Goal: Task Accomplishment & Management: Use online tool/utility

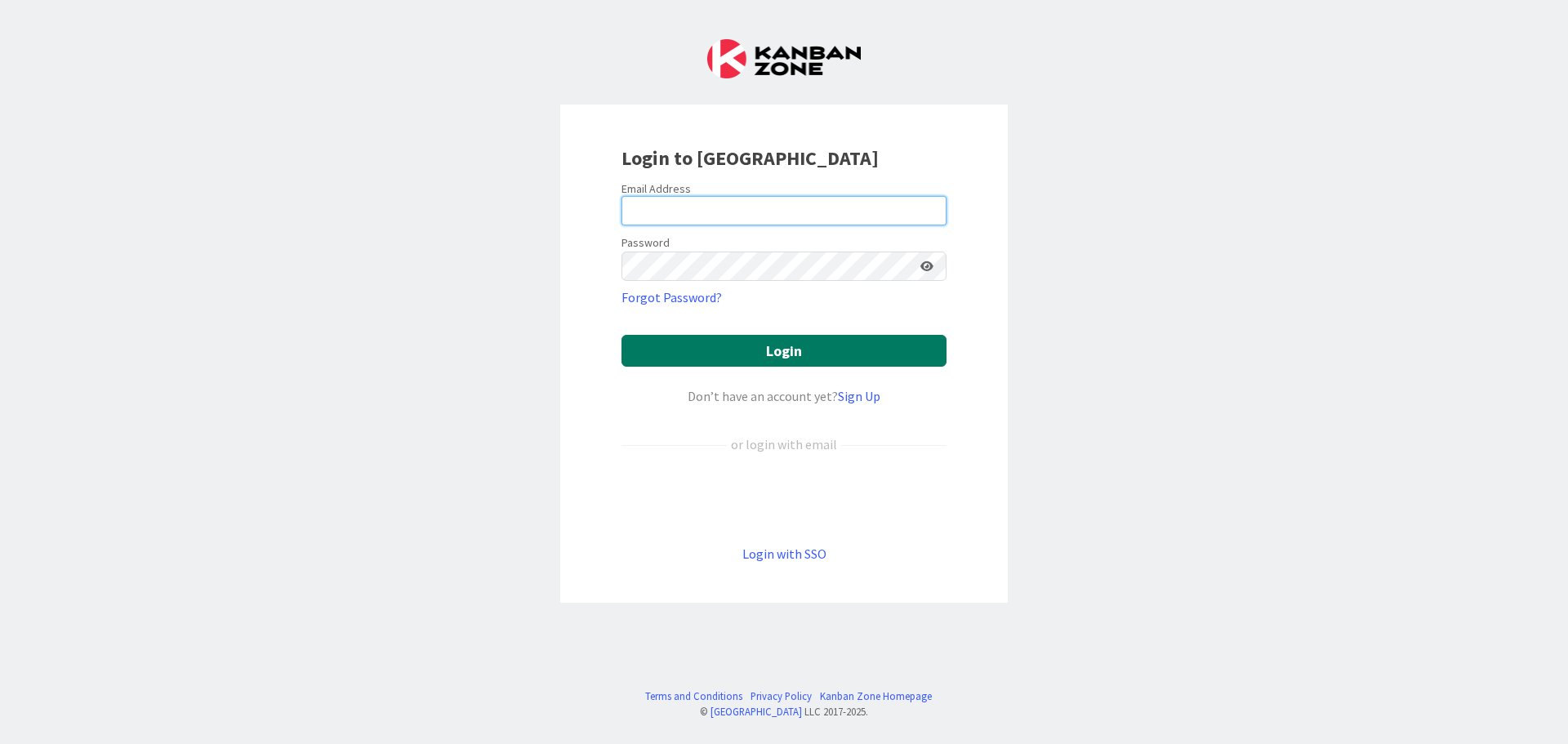
type input "[EMAIL_ADDRESS][DOMAIN_NAME]"
click at [711, 352] on button "Login" at bounding box center [784, 351] width 325 height 32
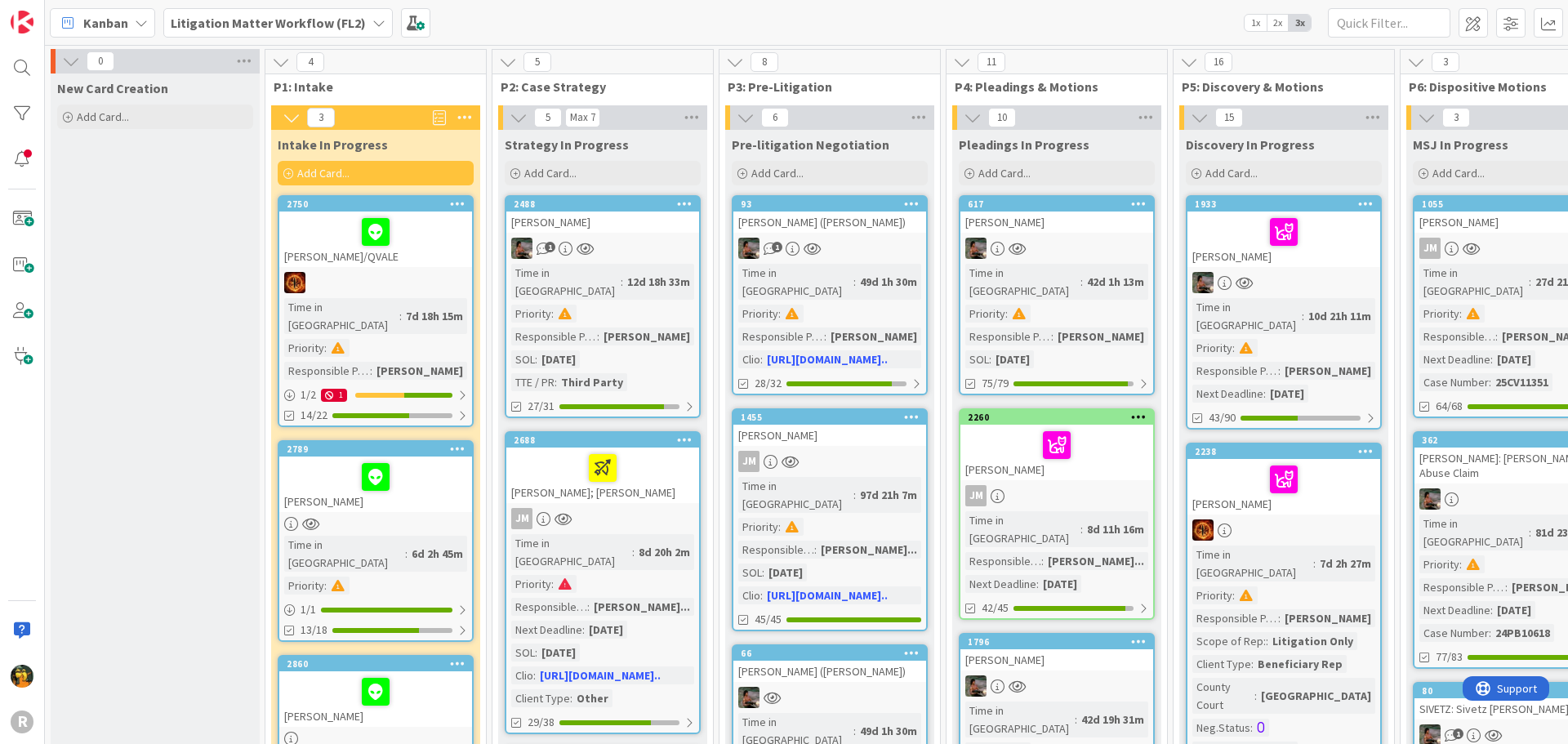
click at [110, 25] on span "Kanban" at bounding box center [105, 23] width 45 height 19
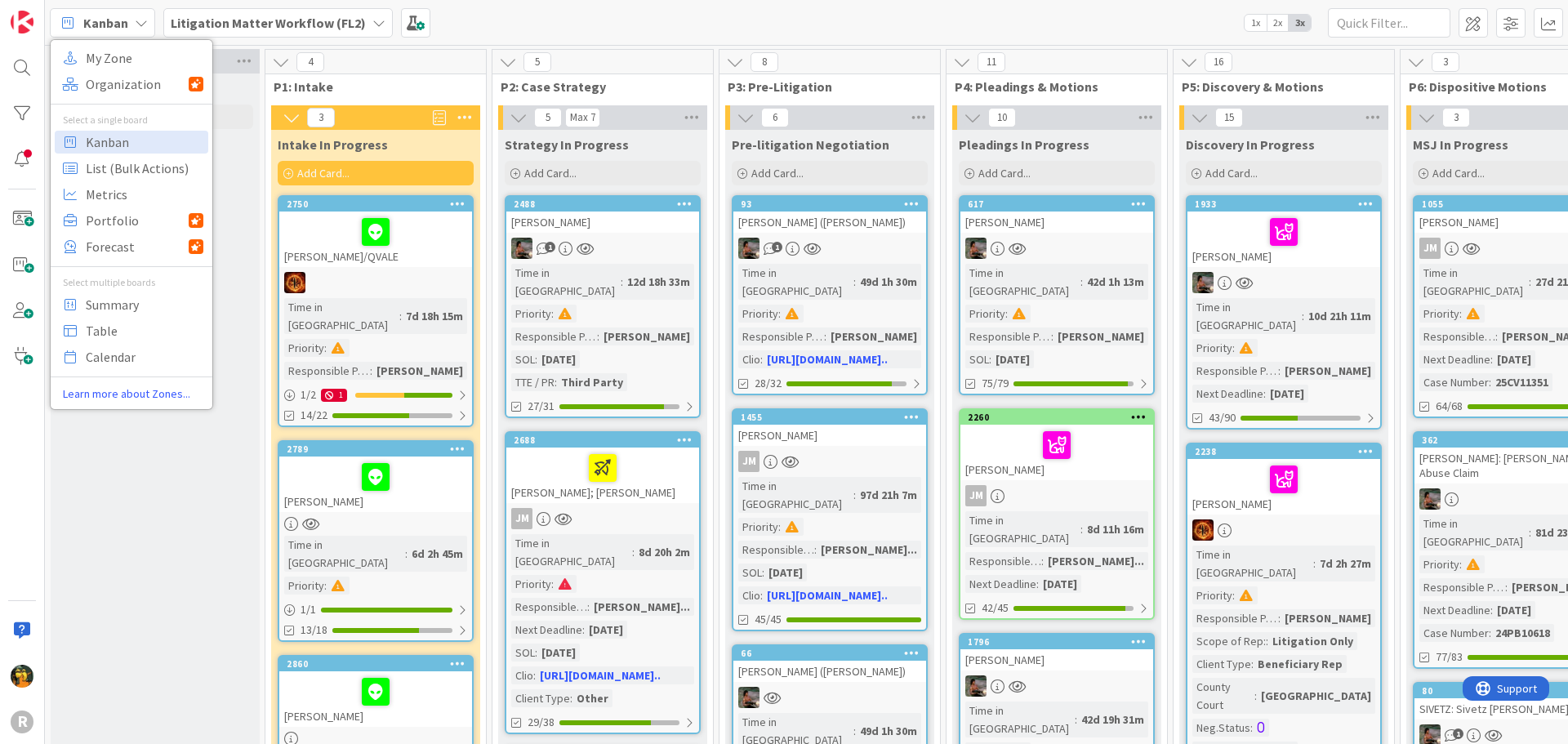
click at [110, 25] on span "Kanban" at bounding box center [105, 23] width 45 height 19
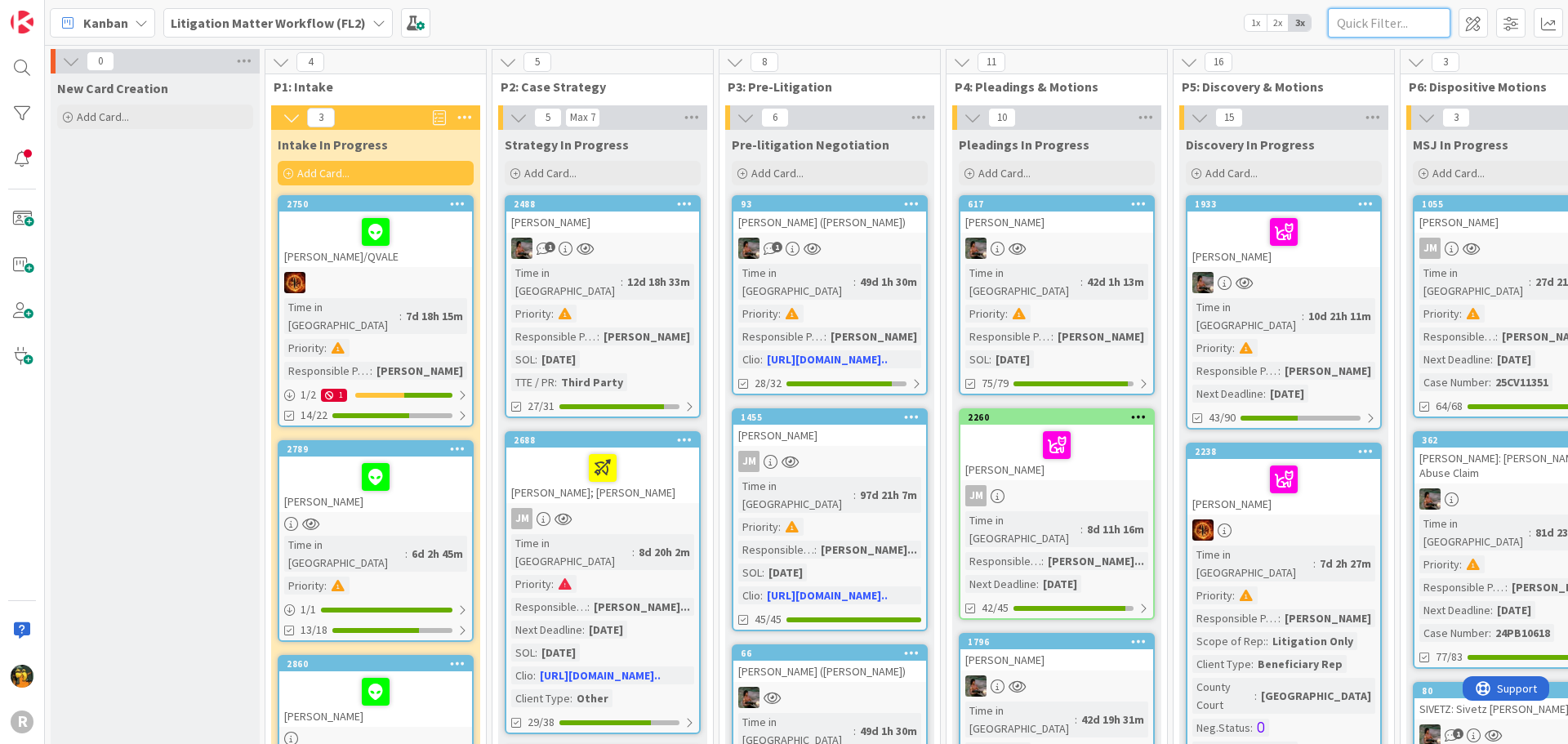
click at [1365, 30] on input "text" at bounding box center [1389, 23] width 123 height 30
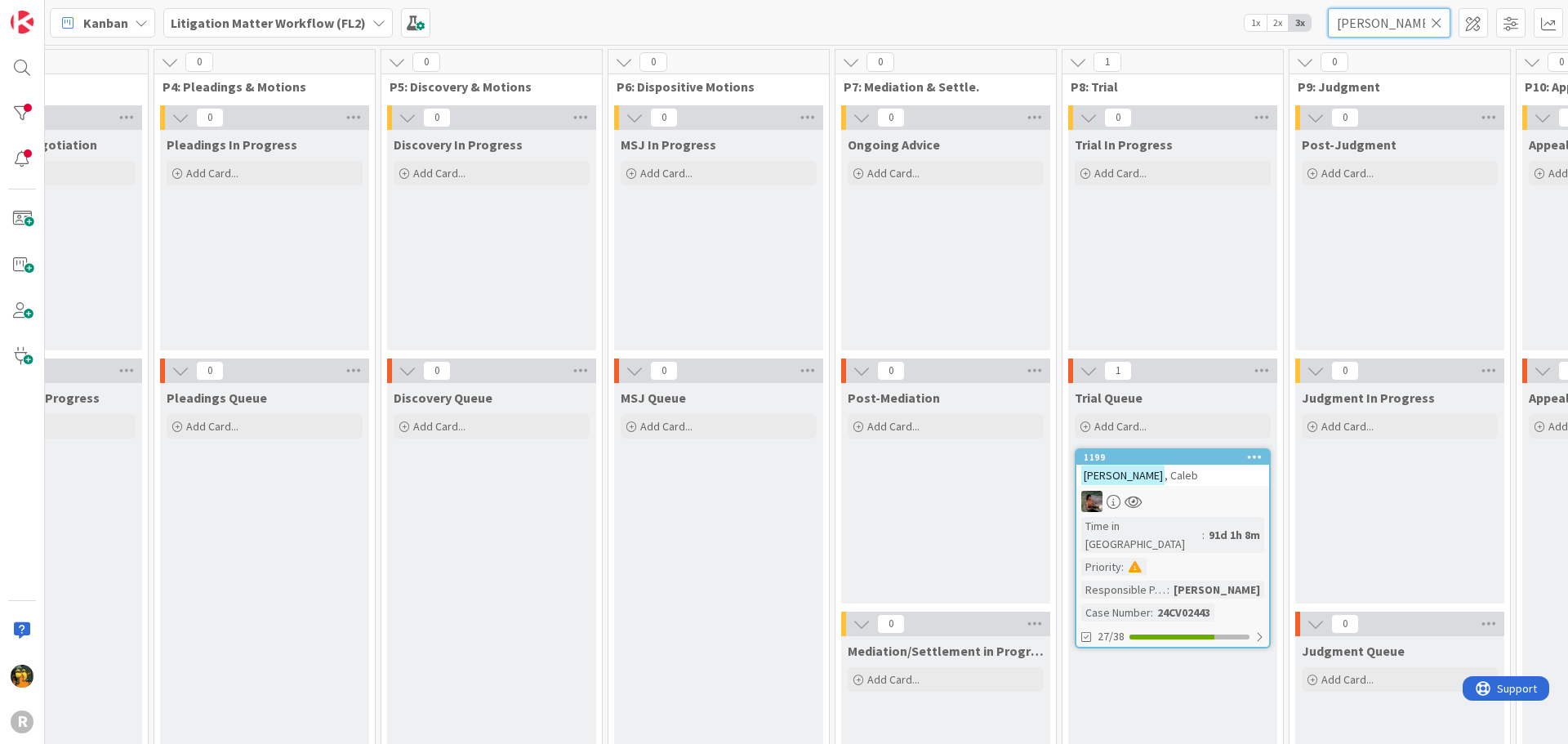
scroll to position [0, 971]
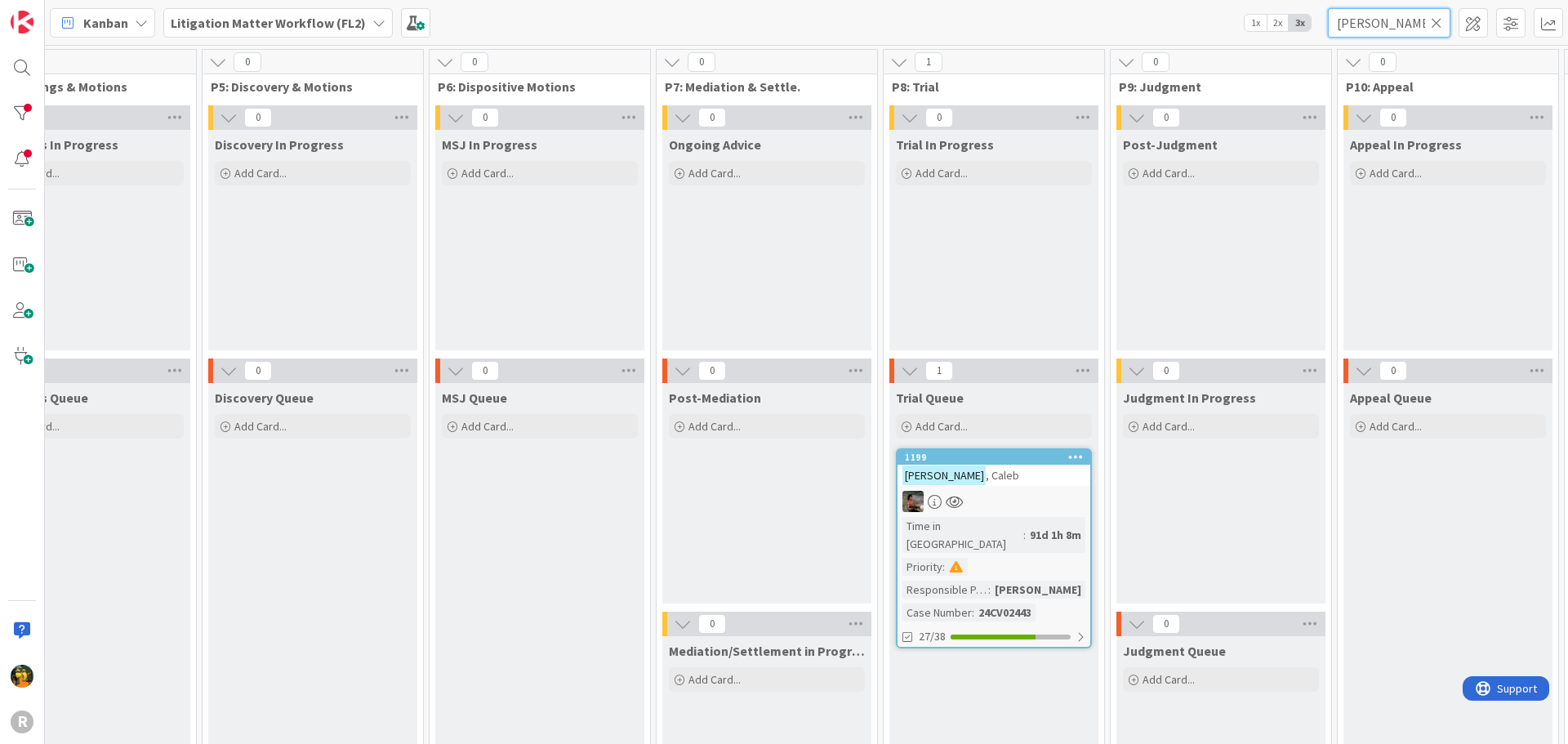
type input "[PERSON_NAME]"
click at [1008, 473] on div "[PERSON_NAME]" at bounding box center [994, 475] width 193 height 21
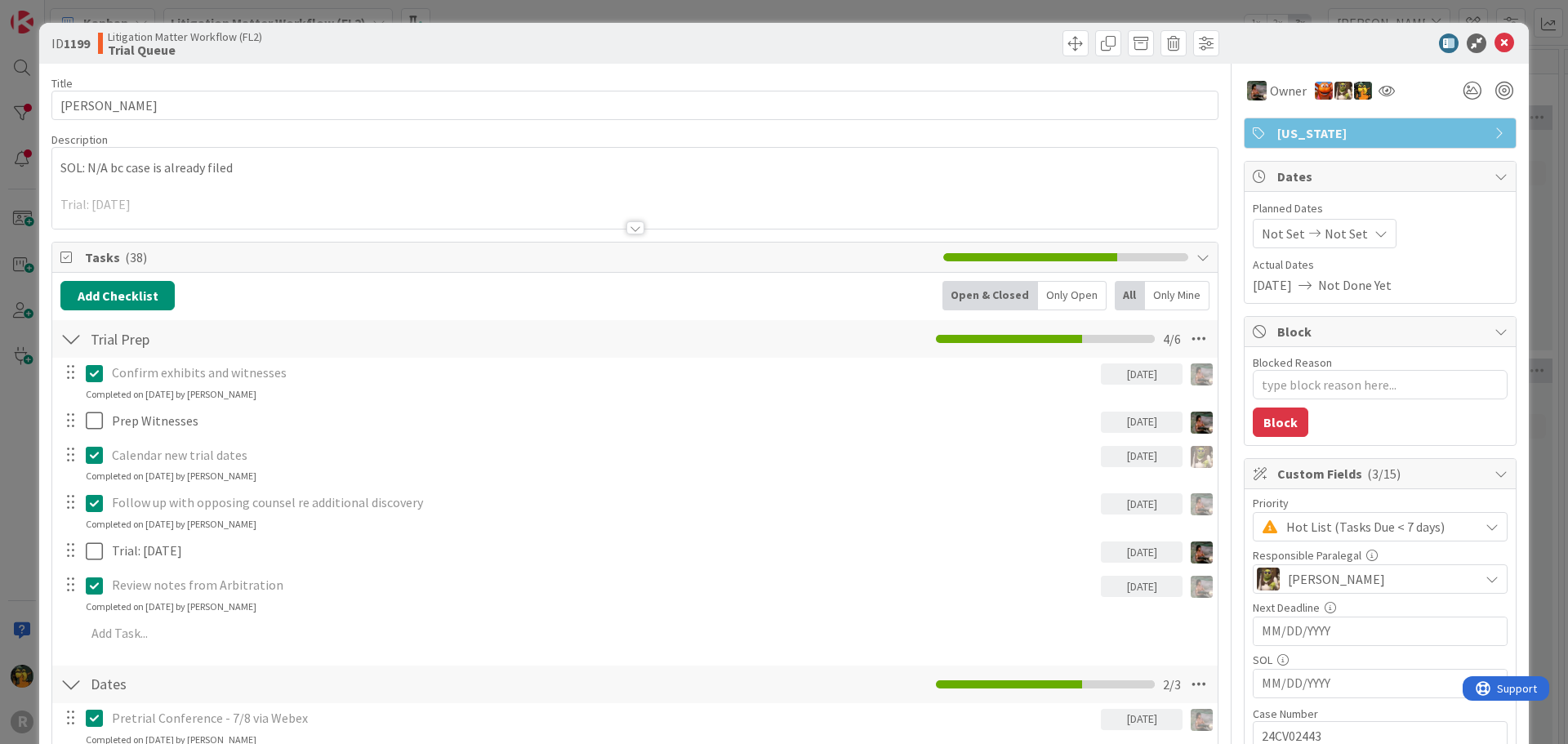
type textarea "x"
click at [1494, 39] on icon at bounding box center [1504, 43] width 19 height 19
